Goal: Book appointment/travel/reservation

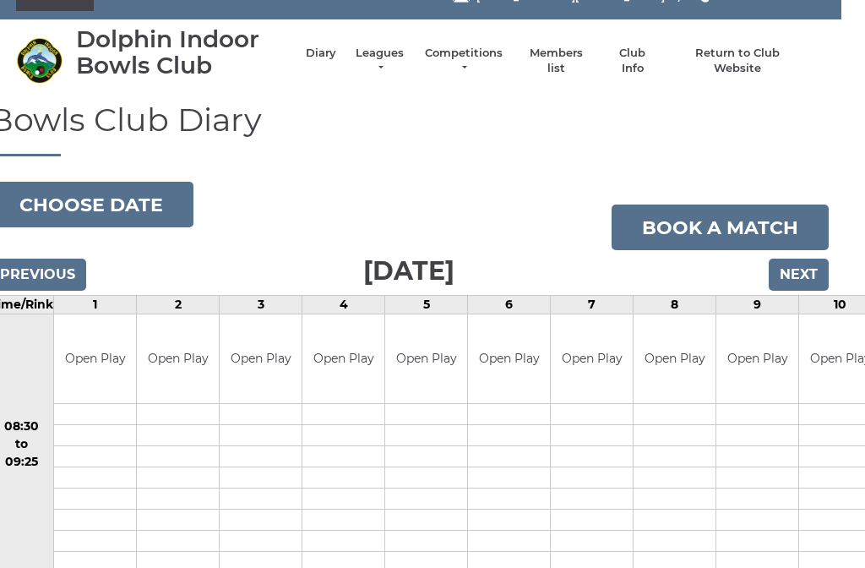
scroll to position [8, 24]
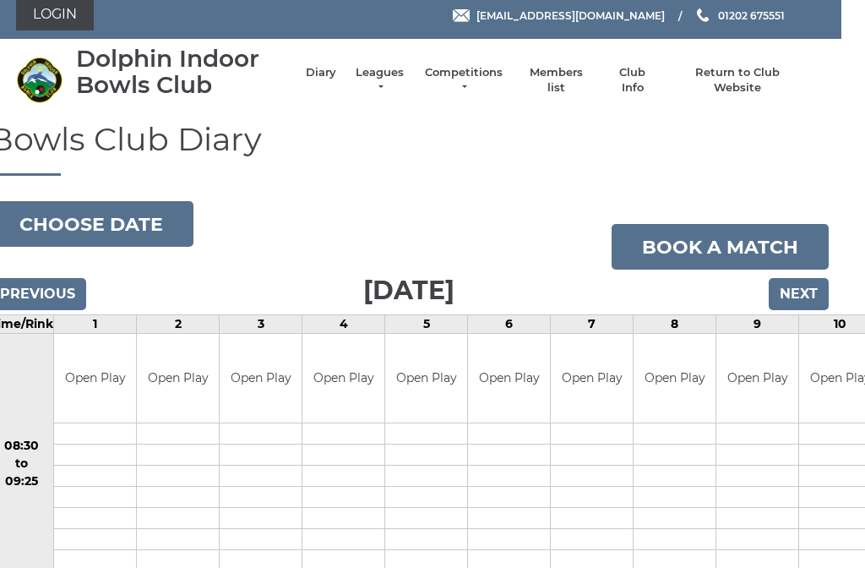
click at [802, 293] on input "Next" at bounding box center [799, 294] width 60 height 32
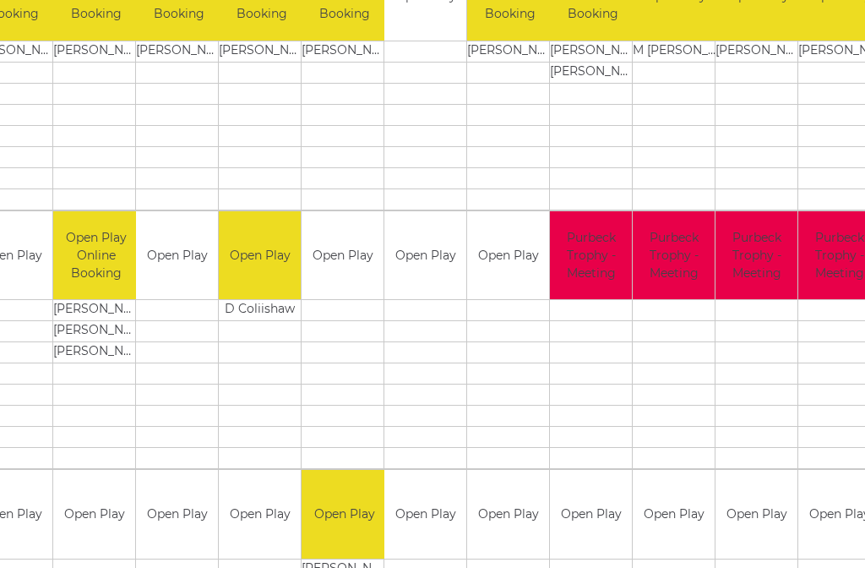
scroll to position [904, 107]
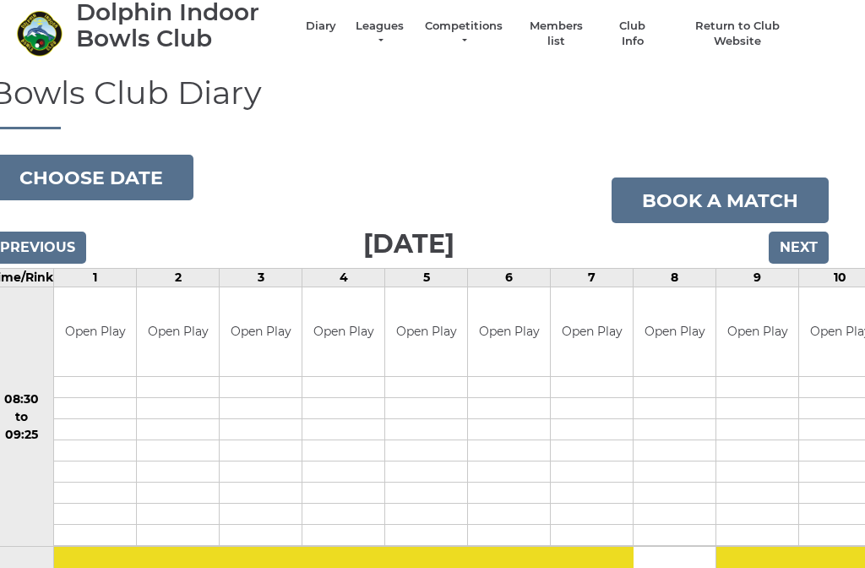
scroll to position [55, 24]
click at [799, 242] on input "Next" at bounding box center [799, 247] width 60 height 32
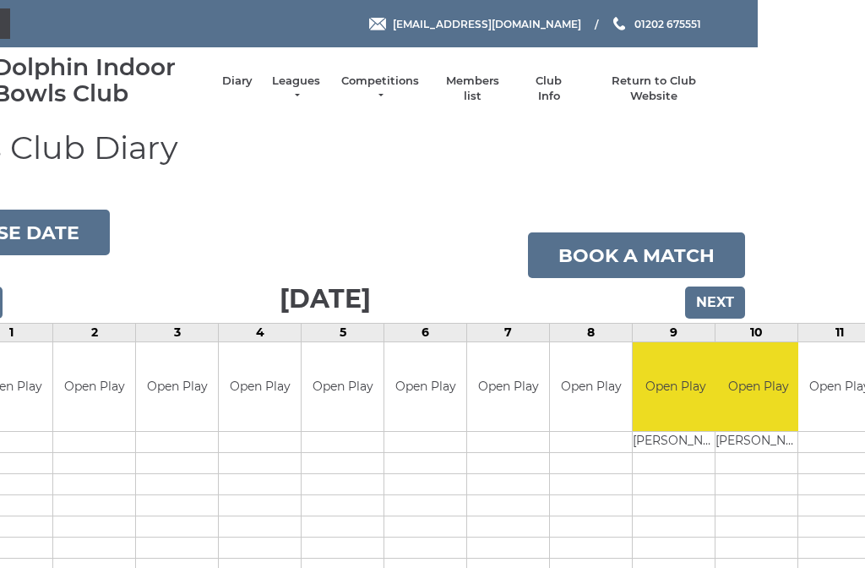
scroll to position [0, 107]
click at [705, 291] on input "Next" at bounding box center [715, 302] width 60 height 32
click at [715, 308] on input "Next" at bounding box center [715, 302] width 60 height 32
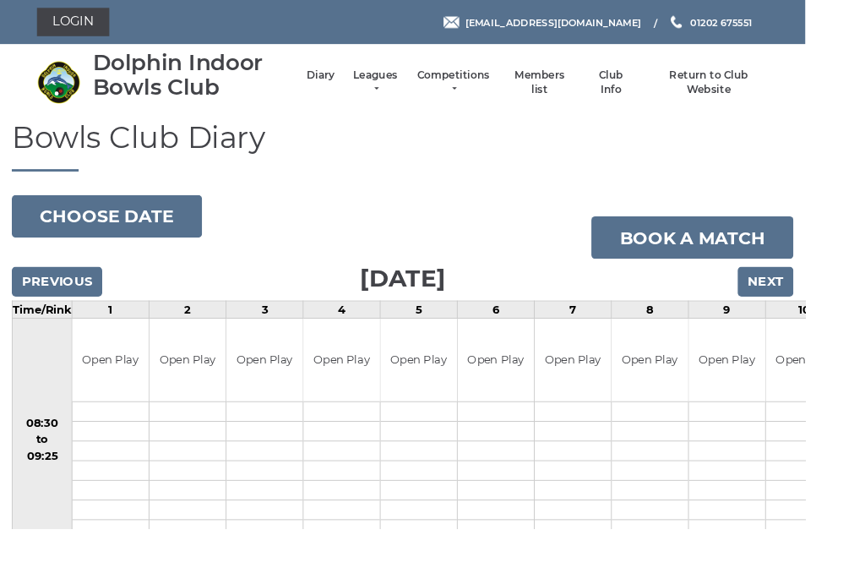
click at [819, 286] on input "Next" at bounding box center [822, 302] width 60 height 32
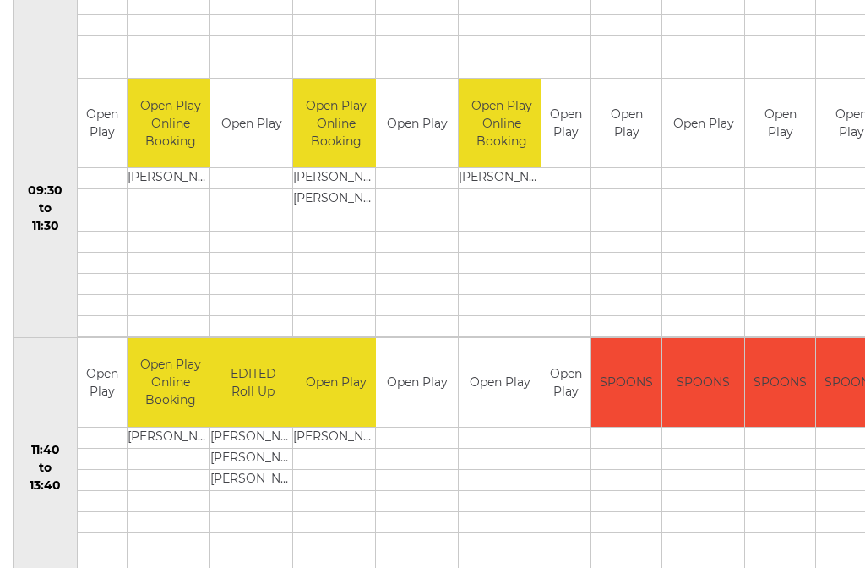
scroll to position [521, 0]
